Goal: Task Accomplishment & Management: Use online tool/utility

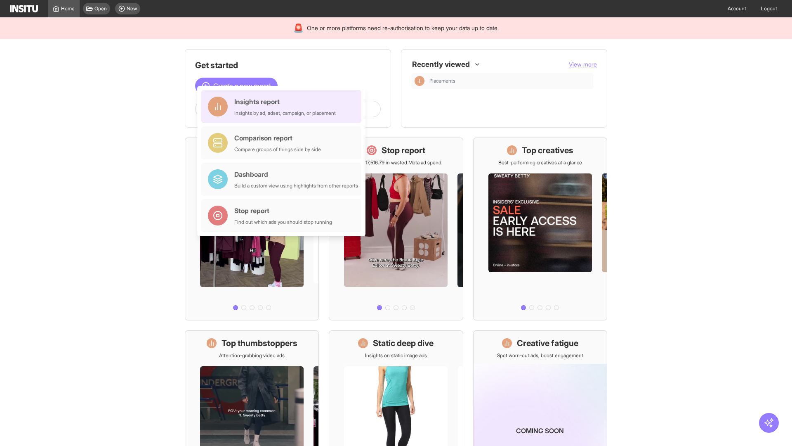
click at [283, 106] on div "Insights report Insights by ad, adset, campaign, or placement" at bounding box center [285, 107] width 102 height 20
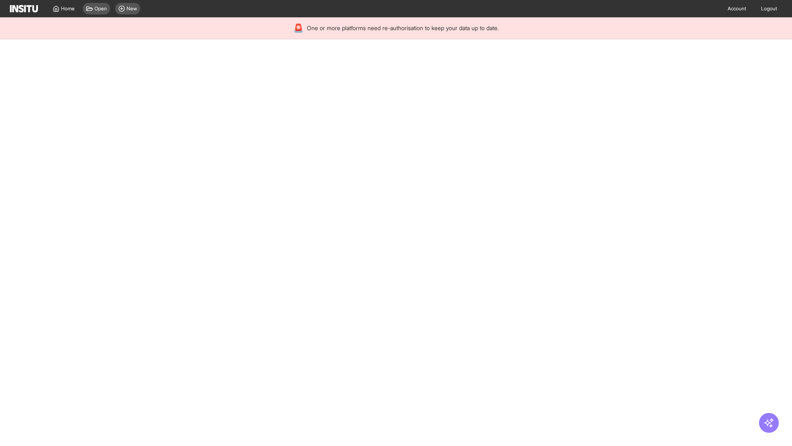
select select "**"
